Goal: Task Accomplishment & Management: Manage account settings

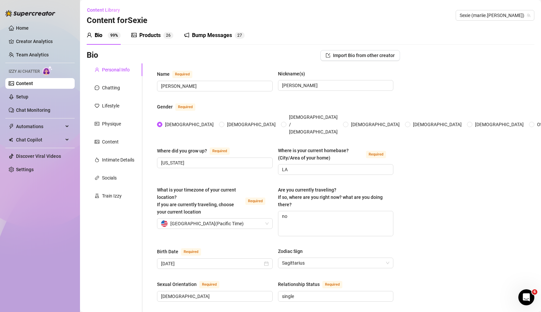
click at [23, 86] on link "Content" at bounding box center [24, 83] width 17 height 5
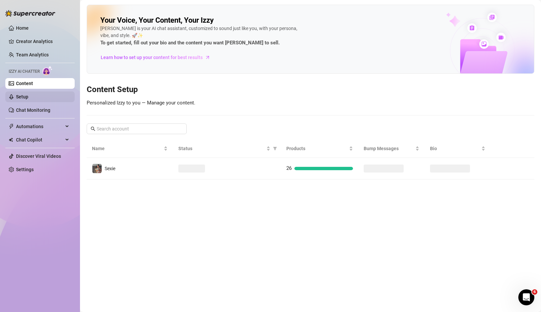
click at [23, 95] on link "Setup" at bounding box center [22, 96] width 12 height 5
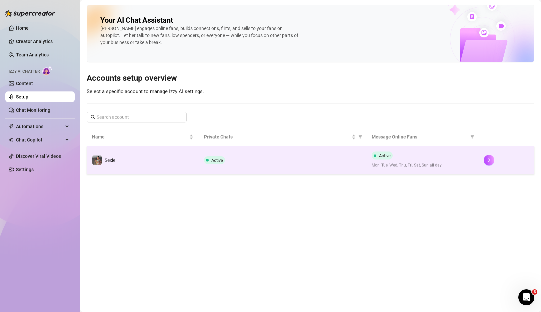
click at [154, 156] on td "Sexie" at bounding box center [143, 160] width 112 height 28
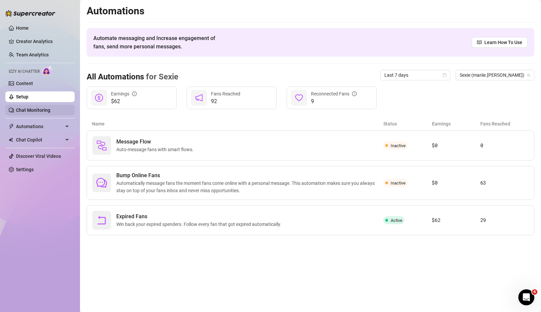
click at [33, 110] on link "Chat Monitoring" at bounding box center [33, 109] width 34 height 5
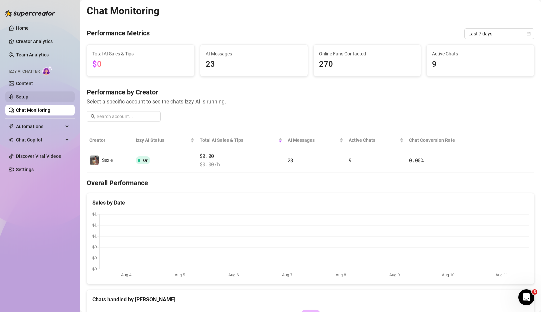
click at [28, 98] on link "Setup" at bounding box center [22, 96] width 12 height 5
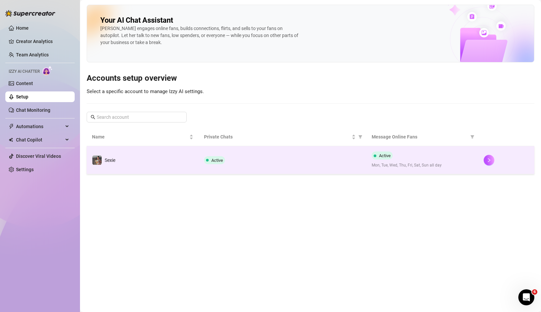
click at [270, 158] on div "Active" at bounding box center [282, 160] width 157 height 8
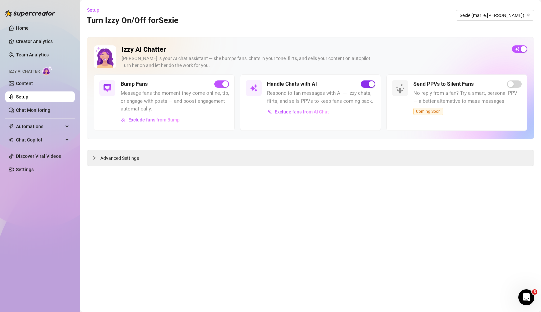
click at [367, 85] on button "button" at bounding box center [368, 83] width 15 height 7
click at [344, 183] on main "Setup Turn Izzy On/Off for [PERSON_NAME] (mariie.[PERSON_NAME]) Izzy AI Chatter…" at bounding box center [310, 156] width 461 height 312
click at [95, 160] on div at bounding box center [96, 157] width 8 height 7
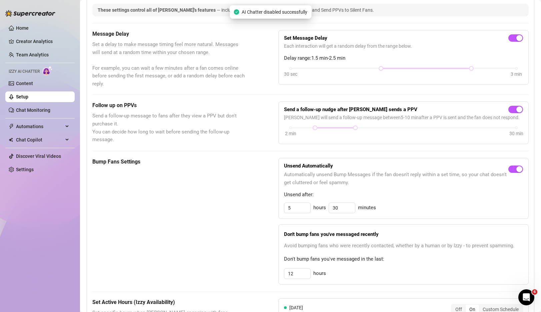
scroll to position [174, 0]
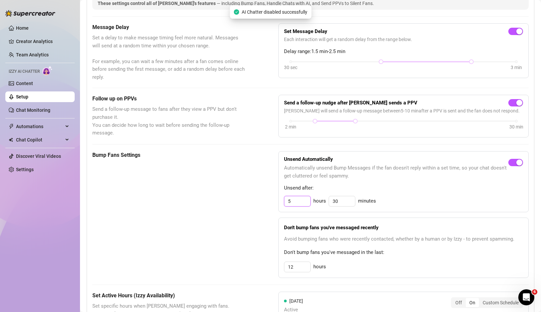
click at [298, 202] on input "5" at bounding box center [297, 201] width 26 height 10
click at [270, 209] on div "Bump Fans Settings Unsend Automatically Automatically unsend Bump Messages if t…" at bounding box center [310, 214] width 436 height 127
click at [300, 201] on input "0" at bounding box center [297, 201] width 26 height 10
click at [300, 202] on input "0" at bounding box center [297, 201] width 26 height 10
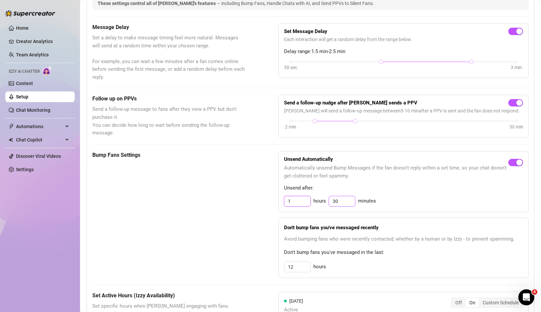
type input "1"
click at [343, 200] on input "30" at bounding box center [342, 201] width 26 height 10
type input "0"
click at [259, 200] on div "Bump Fans Settings Unsend Automatically Automatically unsend Bump Messages if t…" at bounding box center [310, 214] width 436 height 127
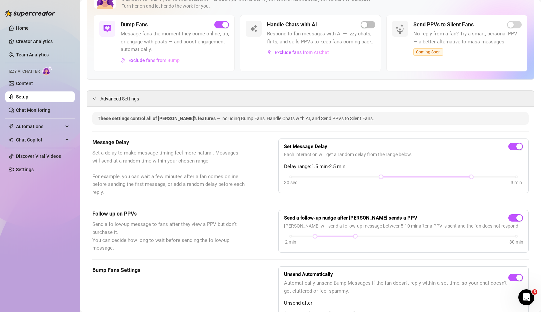
scroll to position [64, 0]
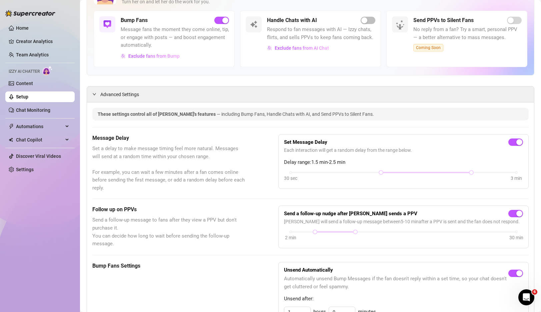
click at [156, 156] on span "Set a delay to make message timing feel more natural. Messages will send at a r…" at bounding box center [168, 168] width 153 height 47
click at [156, 155] on span "Set a delay to make message timing feel more natural. Messages will send at a r…" at bounding box center [168, 168] width 153 height 47
drag, startPoint x: 474, startPoint y: 172, endPoint x: 511, endPoint y: 172, distance: 37.3
click at [511, 172] on div "30 sec 3 min" at bounding box center [404, 171] width 226 height 3
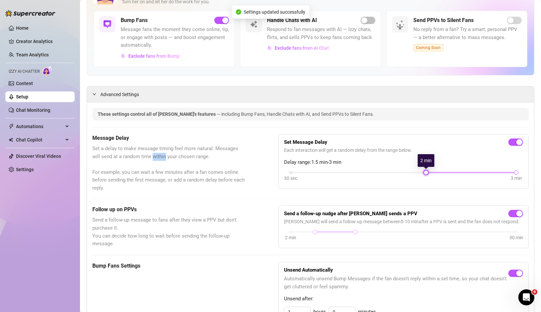
drag, startPoint x: 382, startPoint y: 172, endPoint x: 419, endPoint y: 172, distance: 37.7
click at [419, 172] on div "30 sec 3 min" at bounding box center [404, 171] width 226 height 3
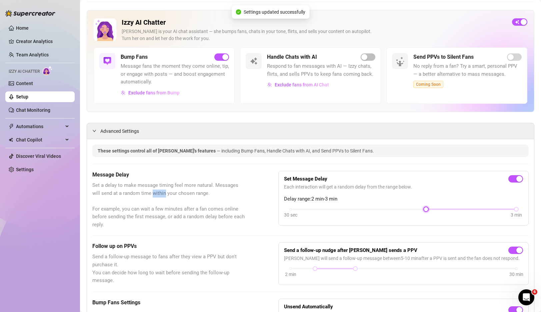
scroll to position [0, 0]
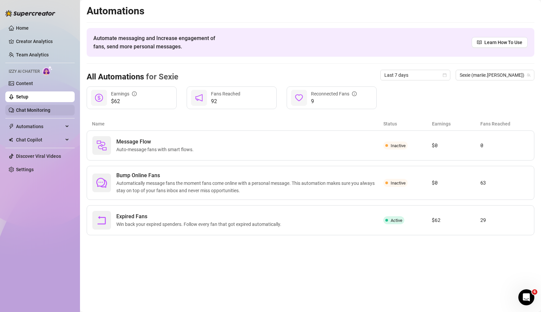
click at [29, 108] on link "Chat Monitoring" at bounding box center [33, 109] width 34 height 5
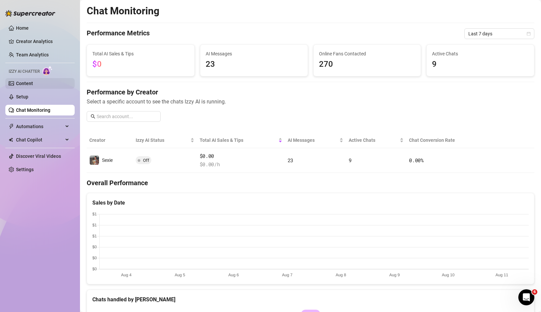
click at [28, 82] on link "Content" at bounding box center [24, 83] width 17 height 5
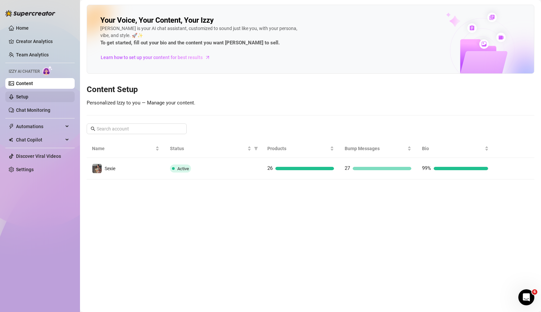
click at [26, 96] on link "Setup" at bounding box center [22, 96] width 12 height 5
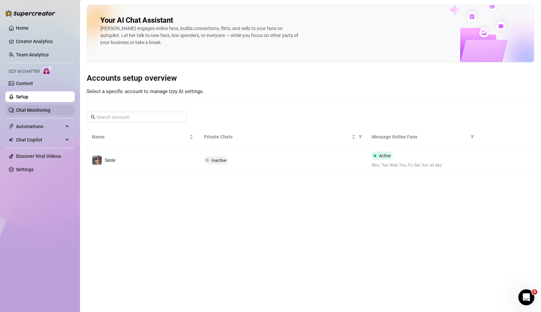
click at [28, 109] on link "Chat Monitoring" at bounding box center [33, 109] width 34 height 5
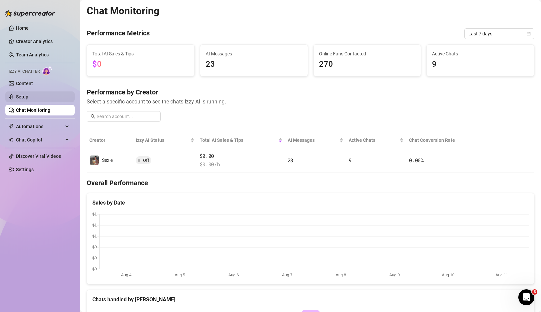
click at [28, 94] on link "Setup" at bounding box center [22, 96] width 12 height 5
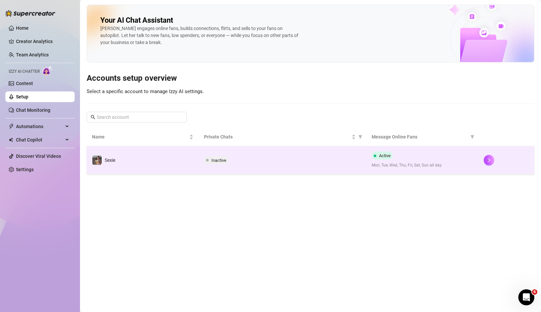
click at [195, 162] on td "Sexie" at bounding box center [143, 160] width 112 height 28
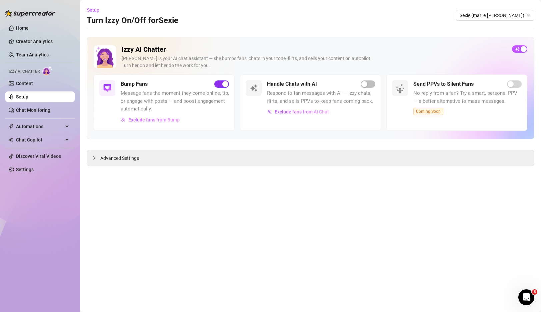
click at [220, 87] on span "button" at bounding box center [221, 83] width 15 height 7
click at [173, 119] on span "Exclude fans from Bump" at bounding box center [153, 119] width 51 height 5
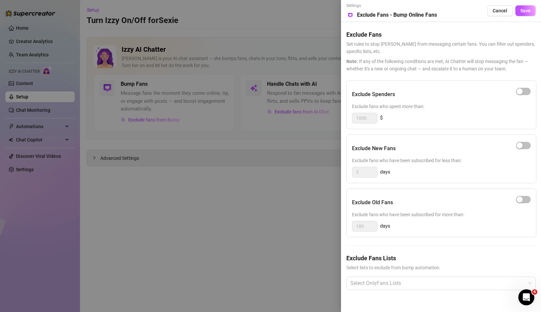
click at [499, 183] on div "Exclude New Fans Exclude fans who have been subscribed for less than: 5 days" at bounding box center [441, 158] width 190 height 49
click at [523, 11] on span "Save" at bounding box center [525, 10] width 10 height 5
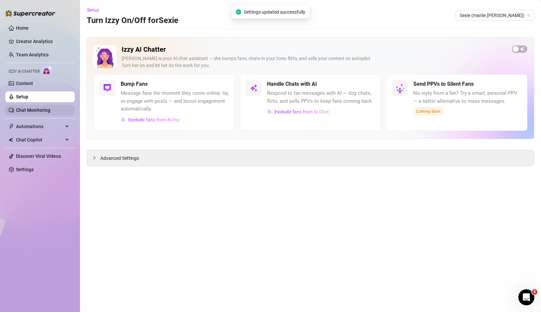
click at [24, 107] on link "Chat Monitoring" at bounding box center [33, 109] width 34 height 5
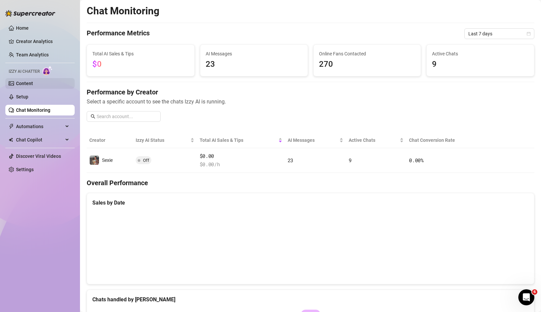
click at [31, 82] on link "Content" at bounding box center [24, 83] width 17 height 5
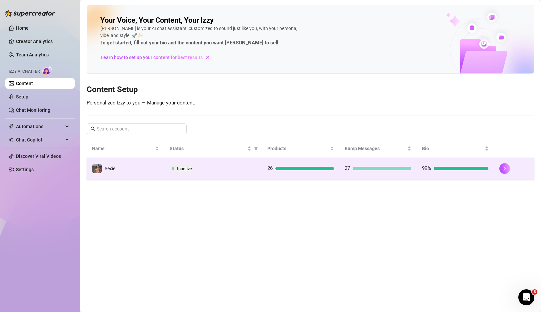
click at [141, 176] on td "Sexie" at bounding box center [126, 169] width 78 height 22
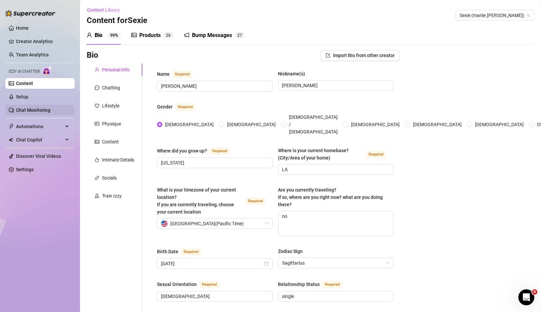
click at [37, 112] on link "Chat Monitoring" at bounding box center [33, 109] width 34 height 5
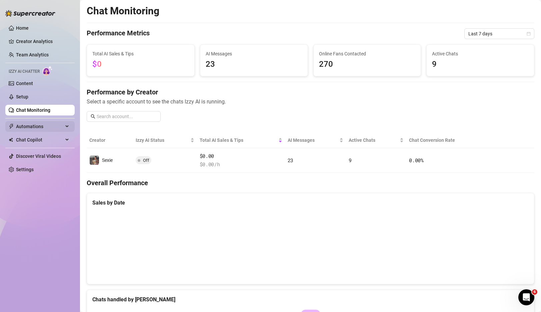
click at [43, 130] on span "Automations" at bounding box center [39, 126] width 47 height 11
